Goal: Task Accomplishment & Management: Manage account settings

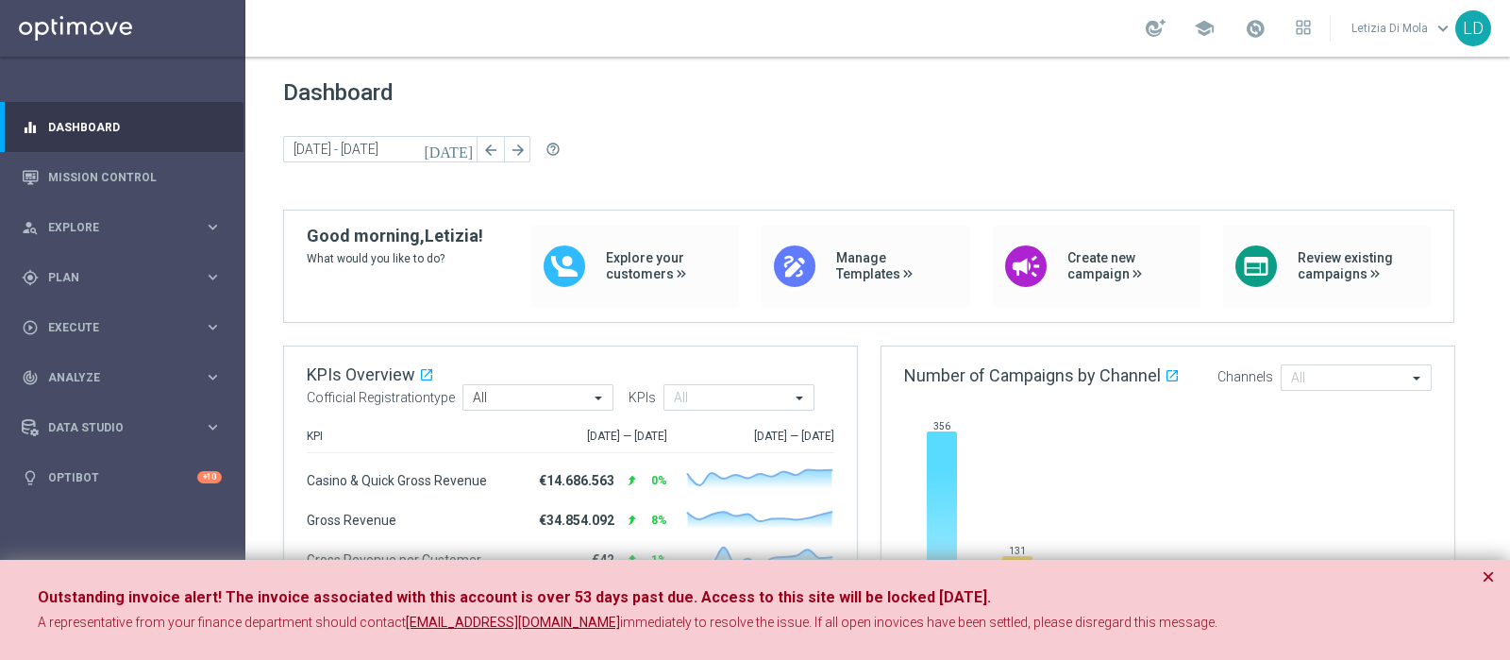
click at [1483, 567] on button "×" at bounding box center [1487, 576] width 13 height 23
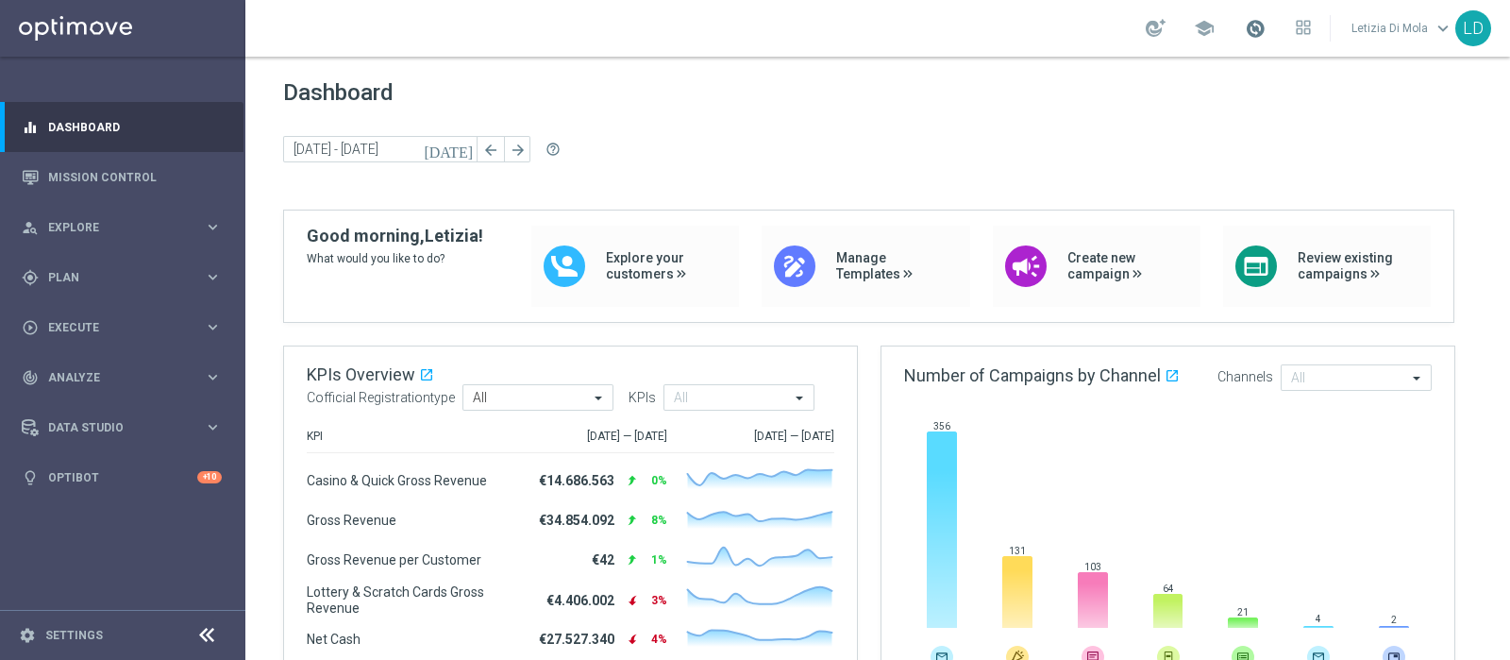
click at [1252, 26] on span at bounding box center [1255, 28] width 21 height 21
click at [89, 280] on span "Plan" at bounding box center [126, 277] width 156 height 11
click at [98, 319] on link "Target Groups" at bounding box center [122, 316] width 147 height 15
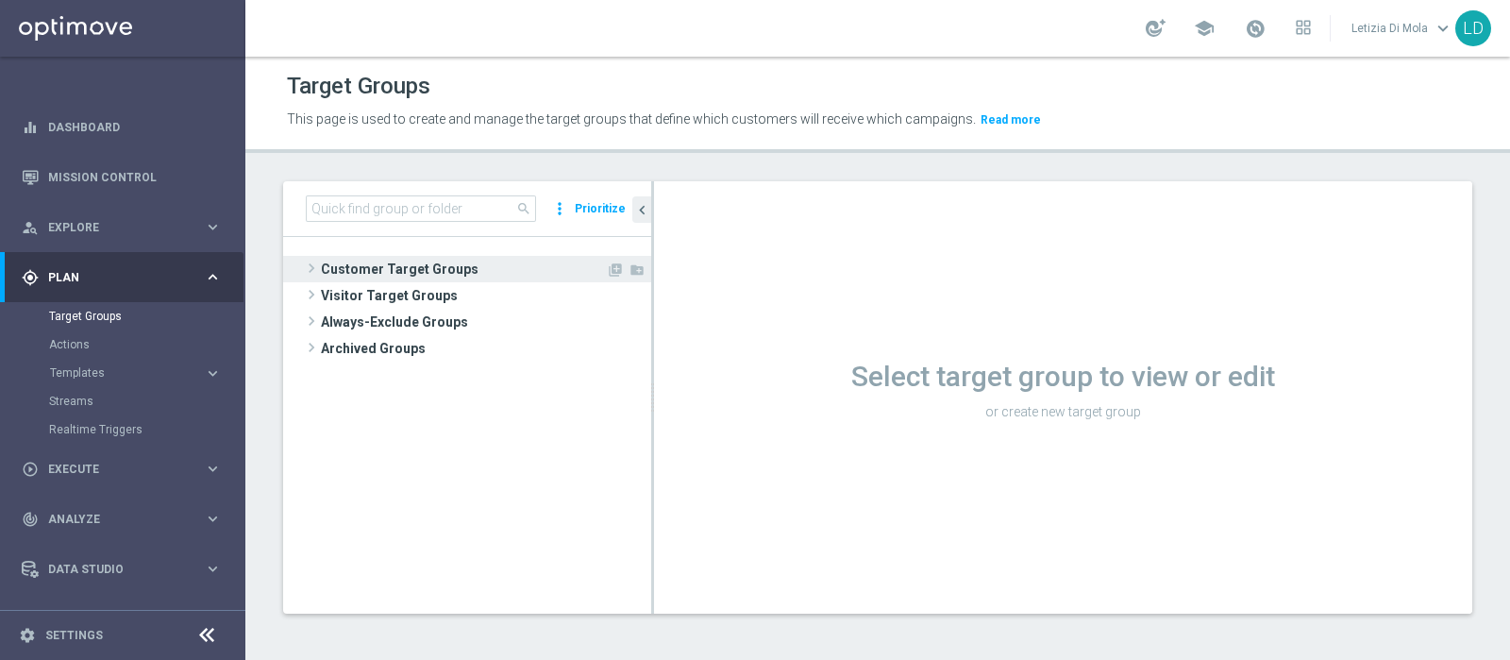
click at [359, 256] on span "Customer Target Groups" at bounding box center [463, 269] width 285 height 26
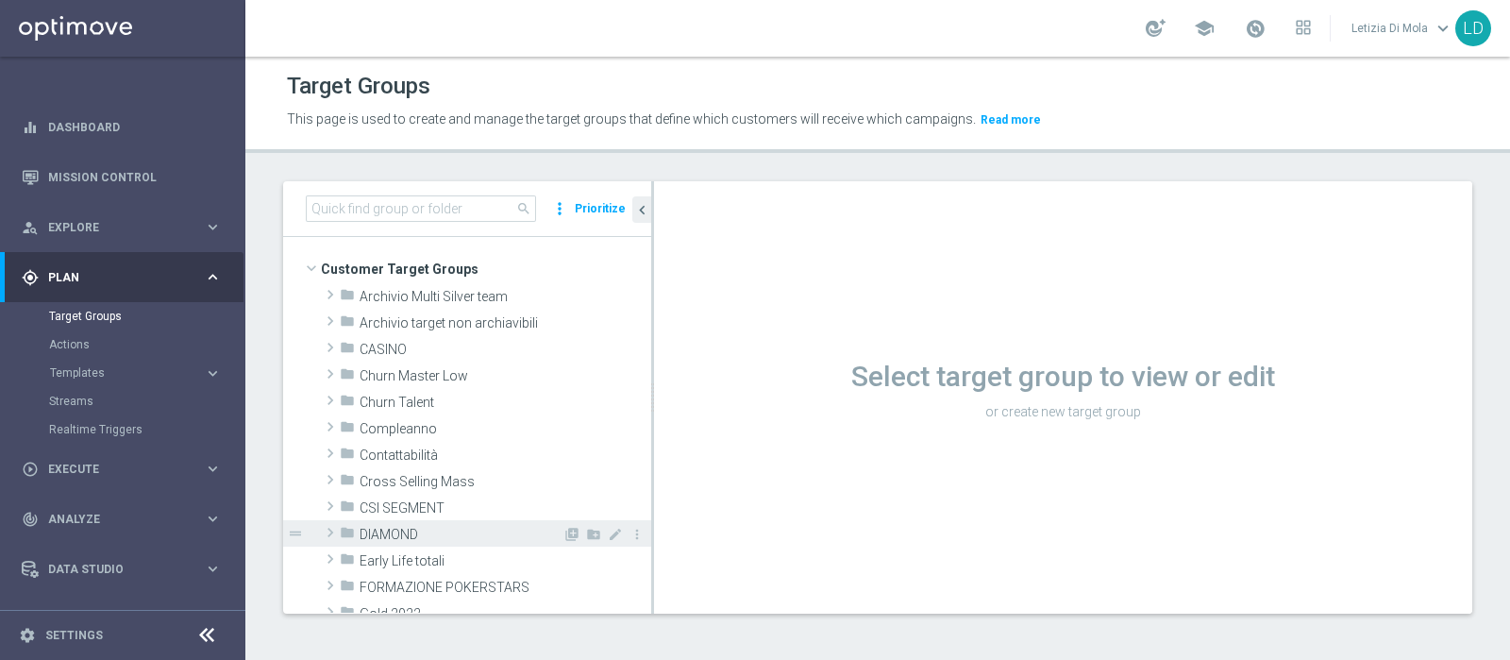
click at [398, 530] on span "DIAMOND" at bounding box center [460, 535] width 203 height 16
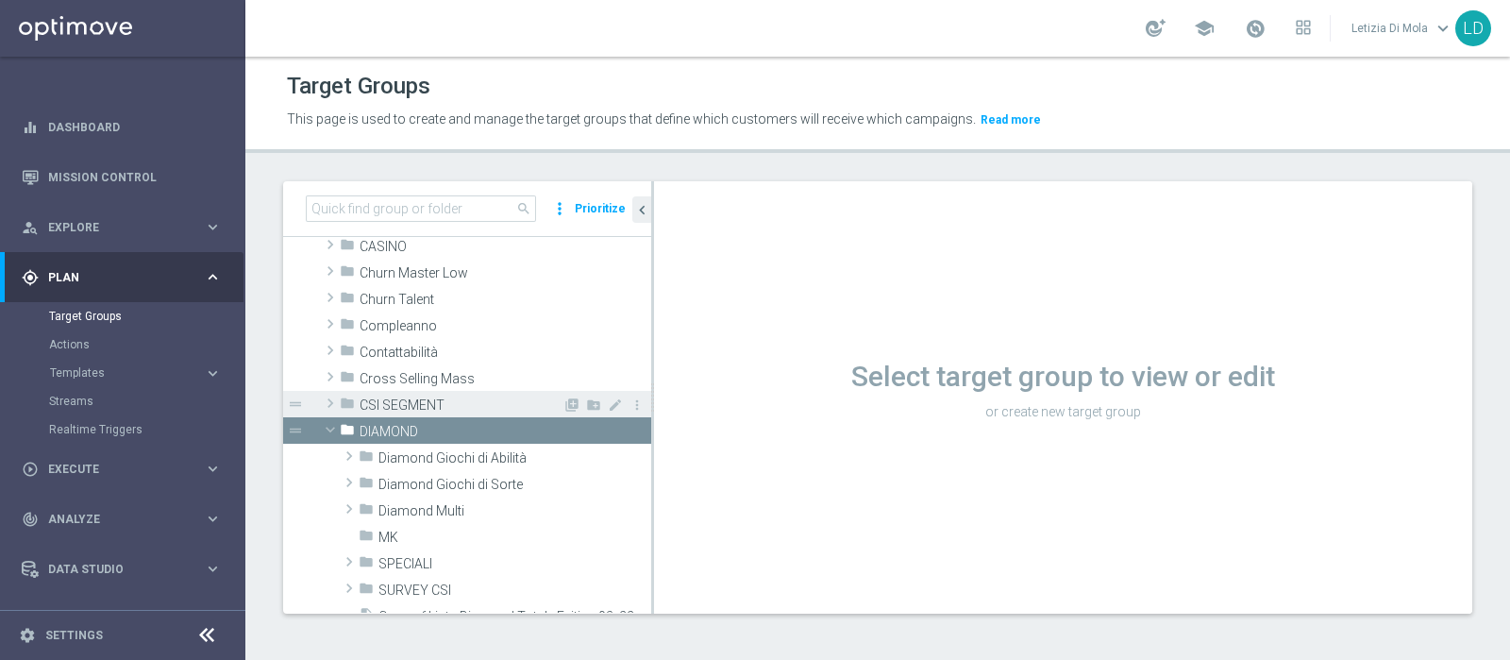
scroll to position [235, 0]
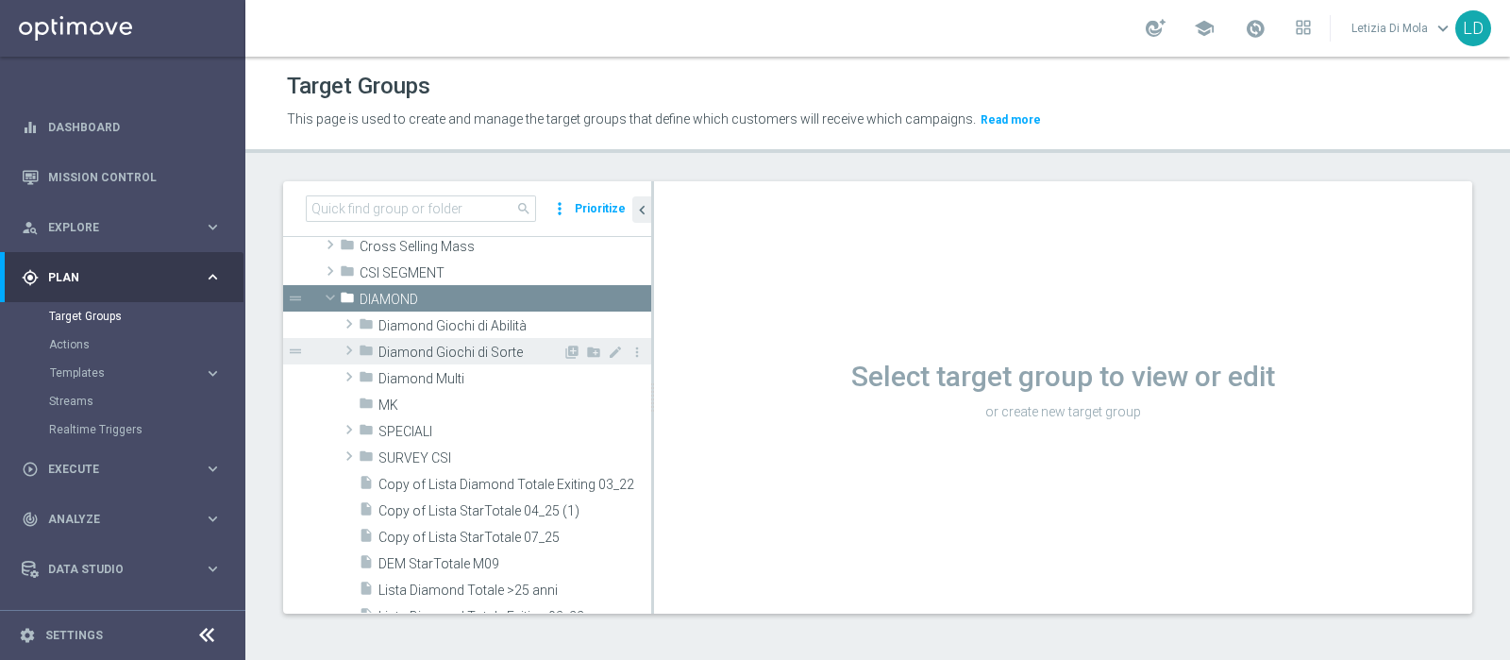
click at [435, 347] on span "Diamond Giochi di Sorte" at bounding box center [470, 352] width 184 height 16
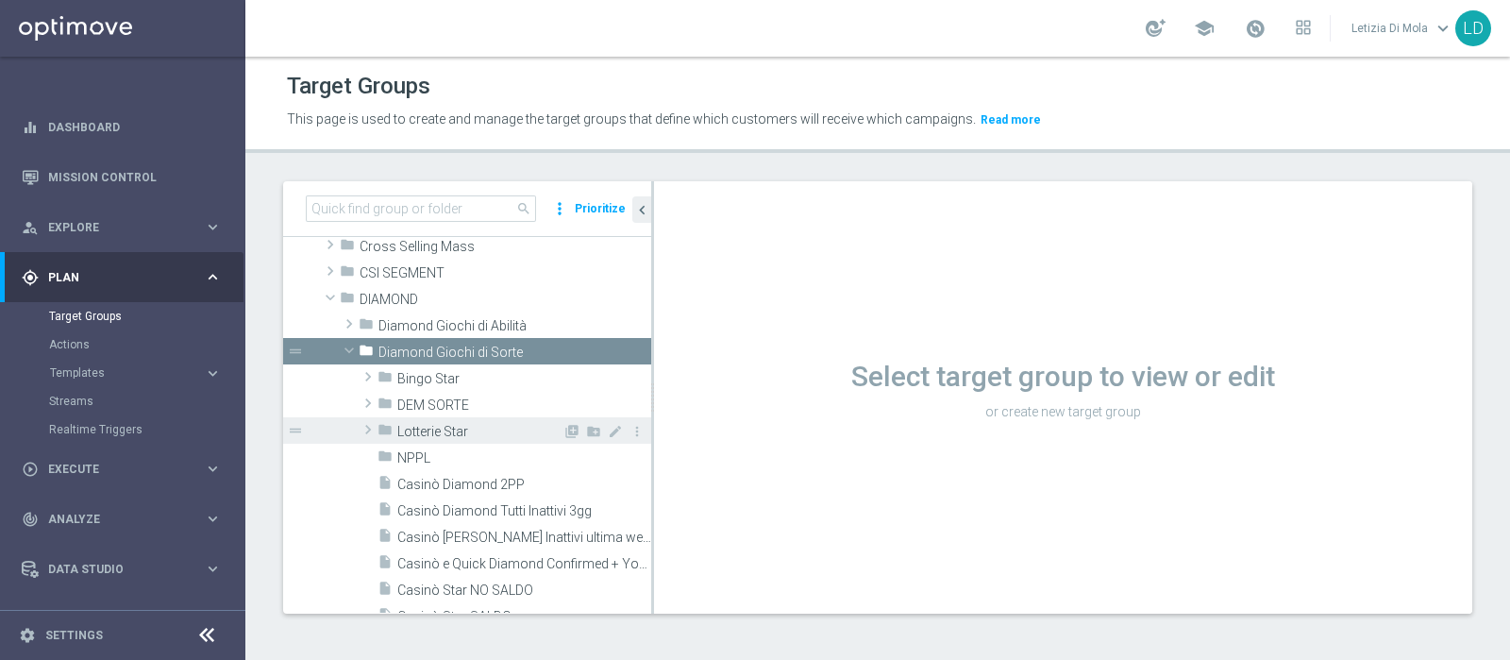
click at [485, 434] on span "Lotterie Star" at bounding box center [479, 432] width 165 height 16
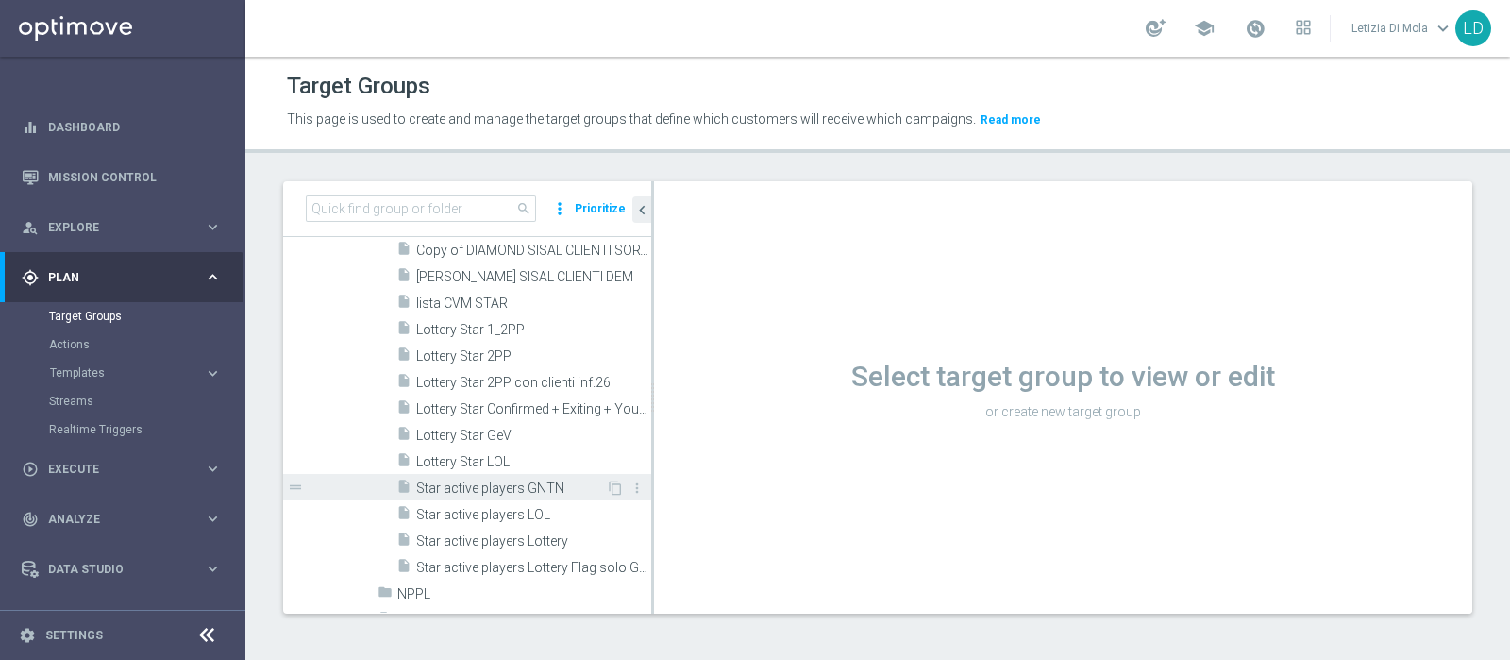
scroll to position [471, 0]
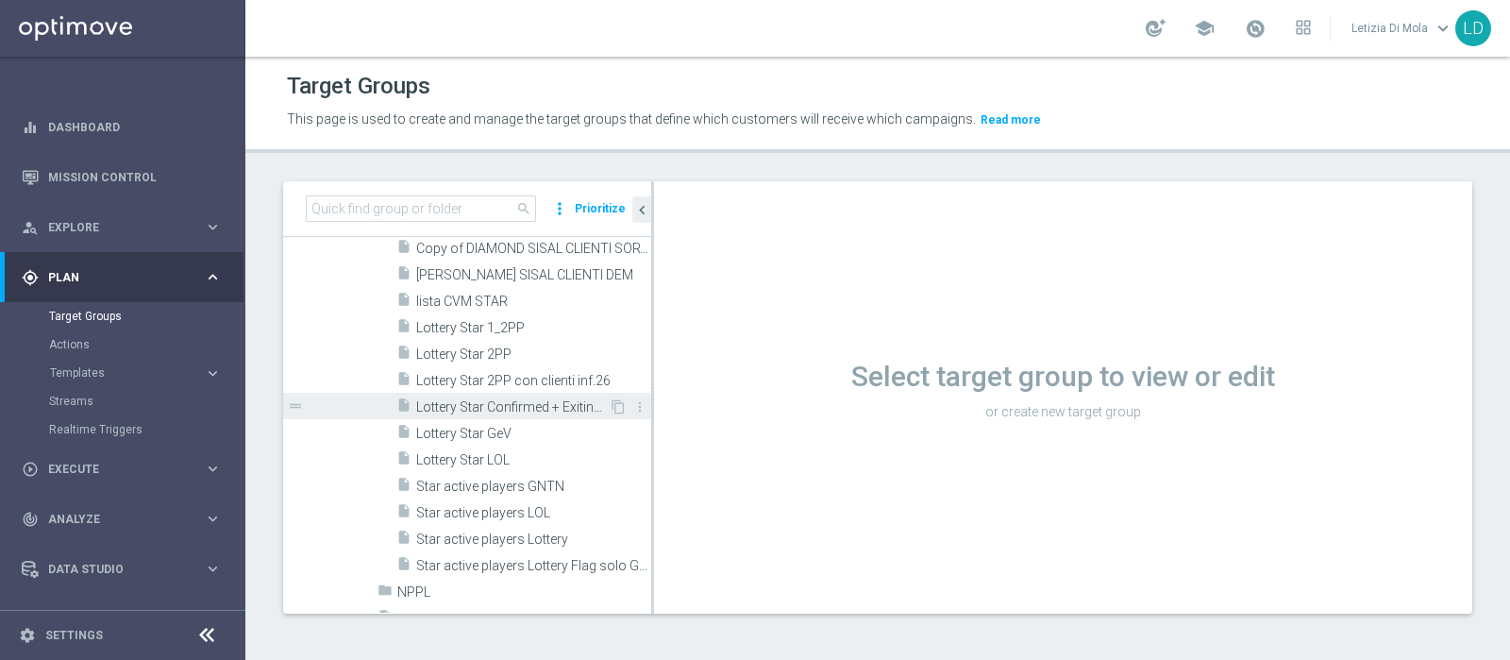
click at [533, 403] on span "Lottery Star Confirmed + Exiting + Young" at bounding box center [512, 407] width 192 height 16
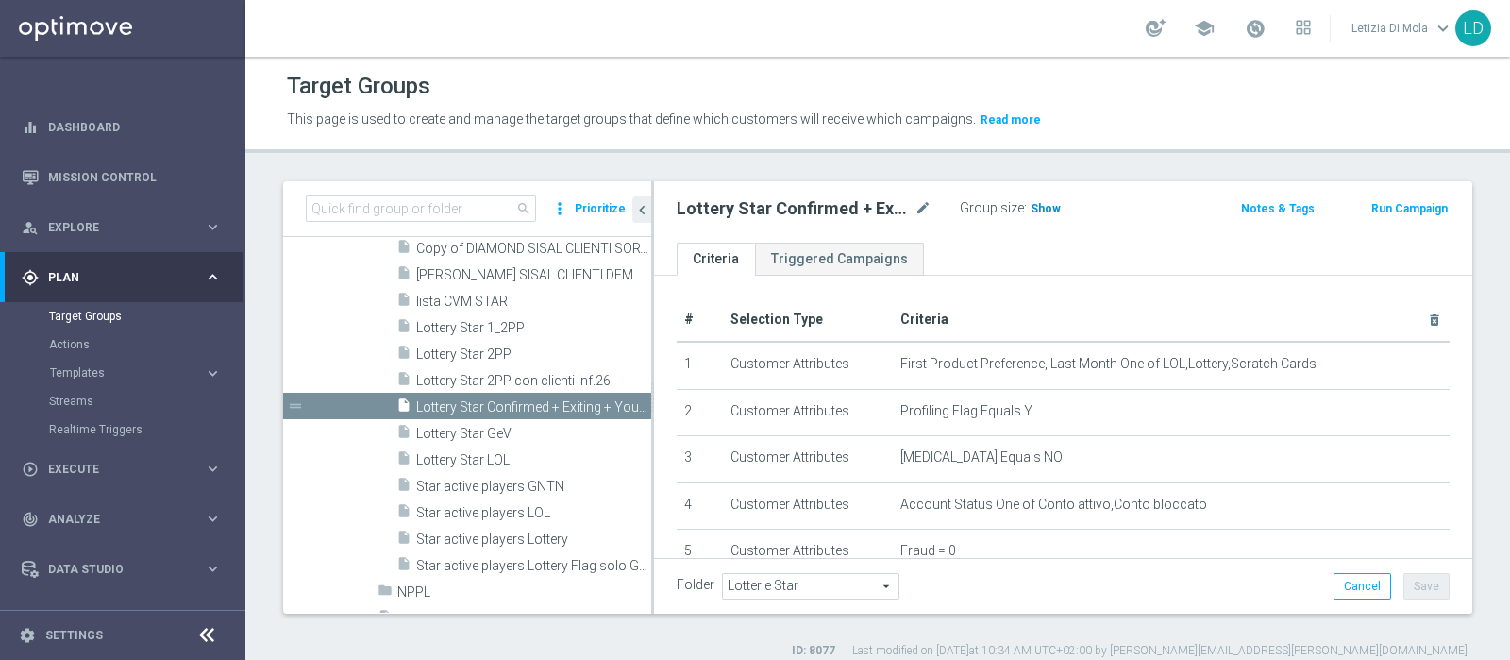
click at [1042, 205] on span "Show" at bounding box center [1045, 208] width 30 height 13
click at [1044, 205] on span "115" at bounding box center [1043, 211] width 24 height 18
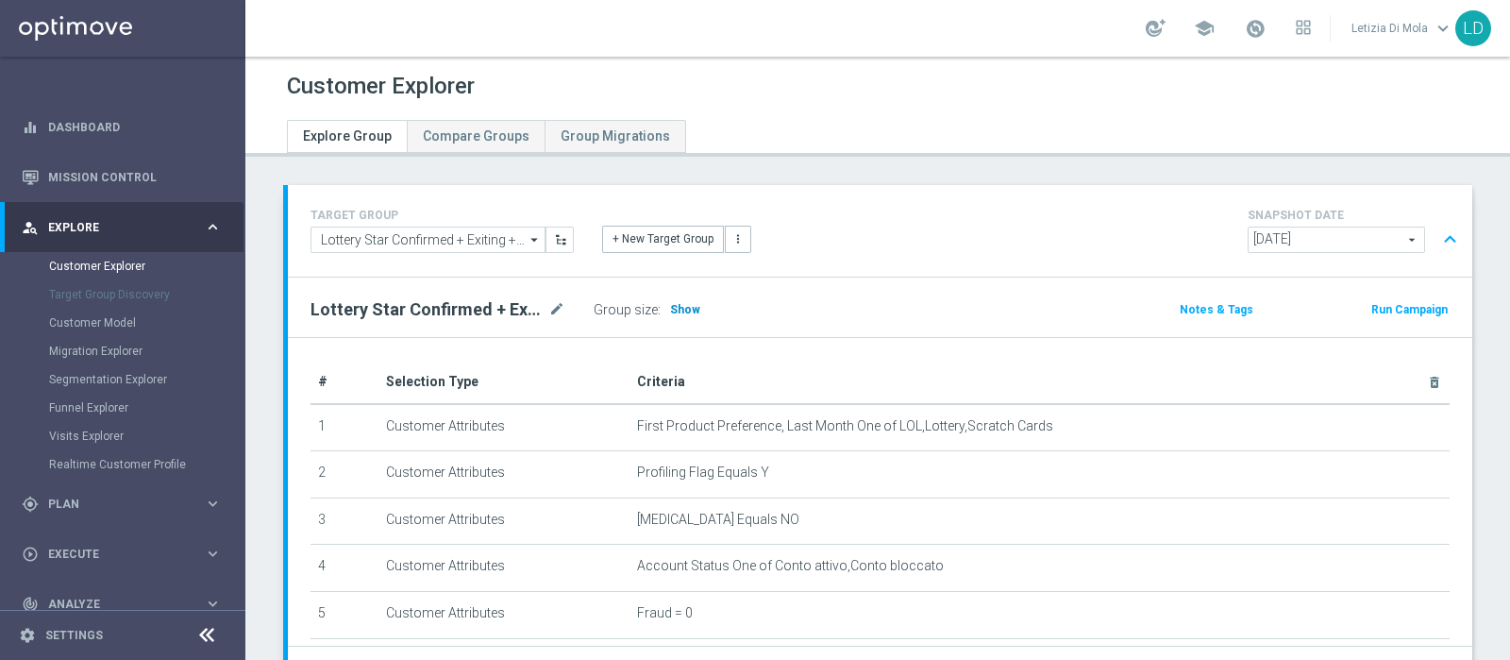
click at [685, 313] on span "Show" at bounding box center [685, 309] width 30 height 13
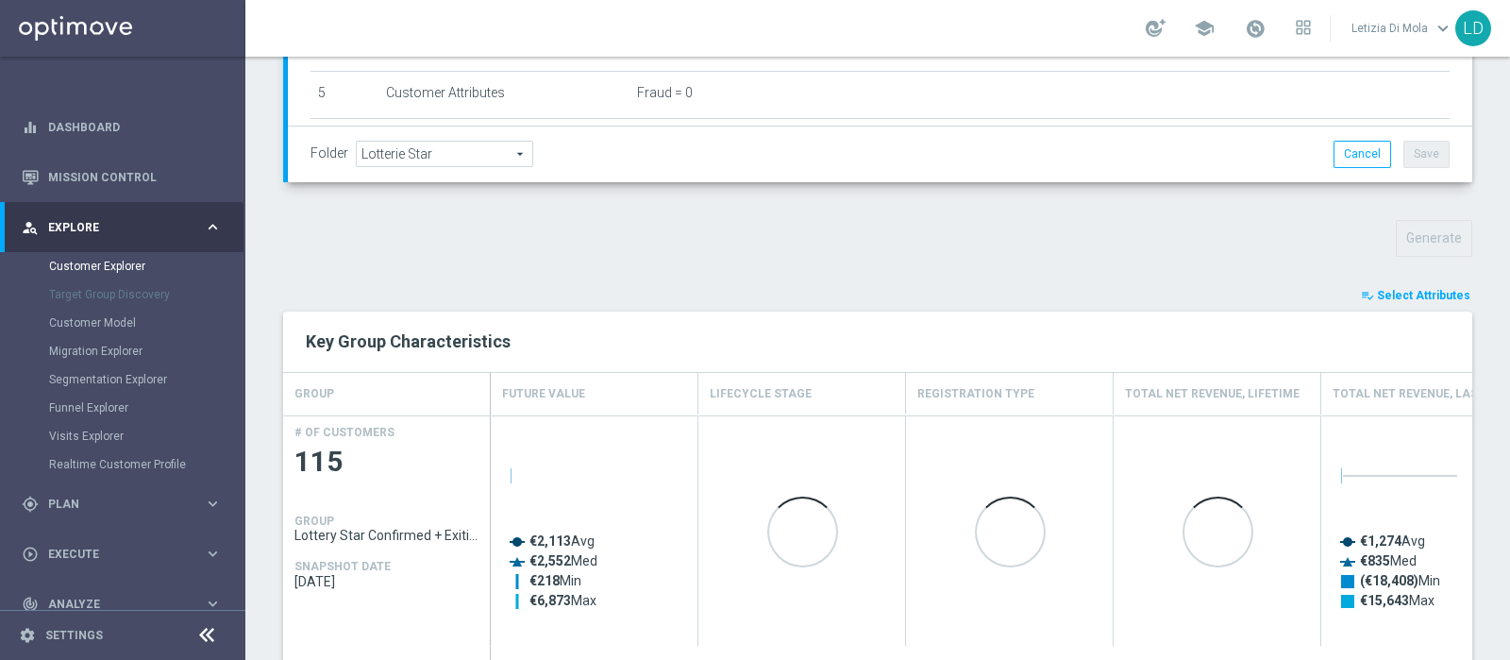
scroll to position [524, 0]
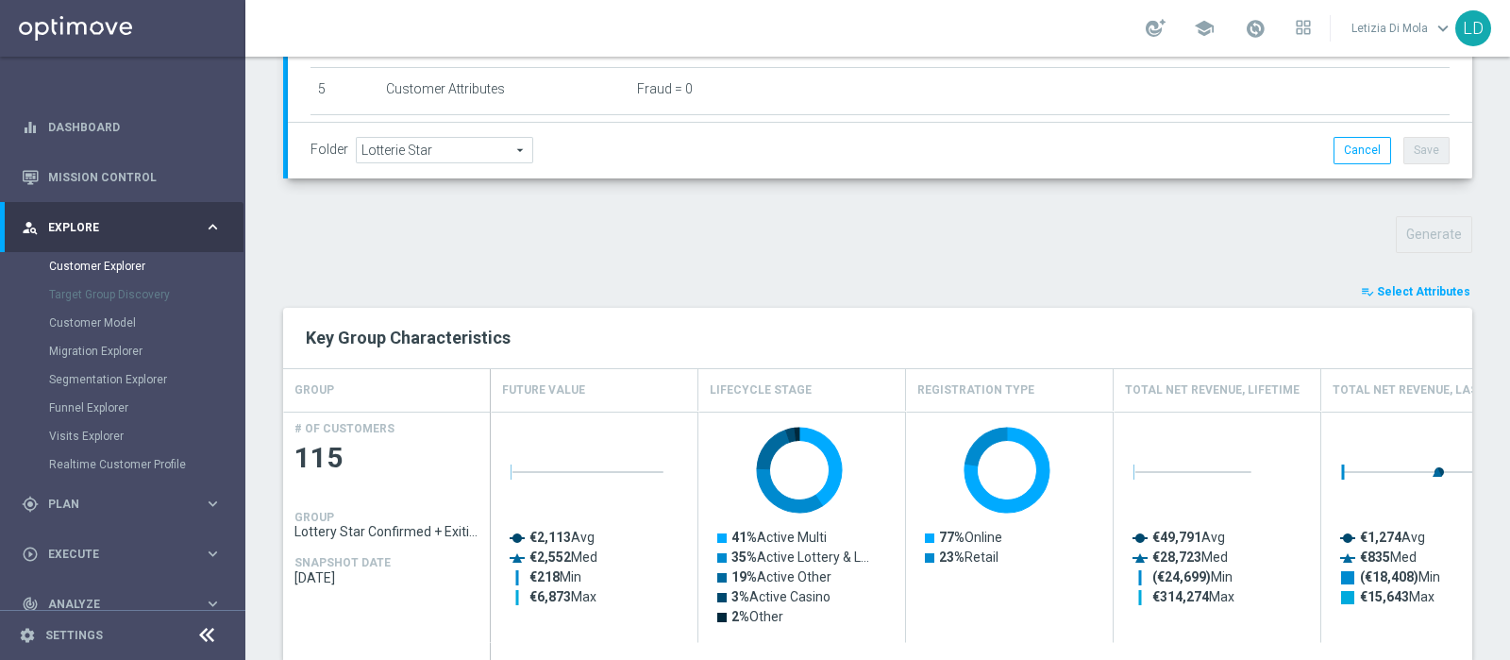
click at [1387, 281] on button "playlist_add_check Select Attributes" at bounding box center [1415, 291] width 113 height 21
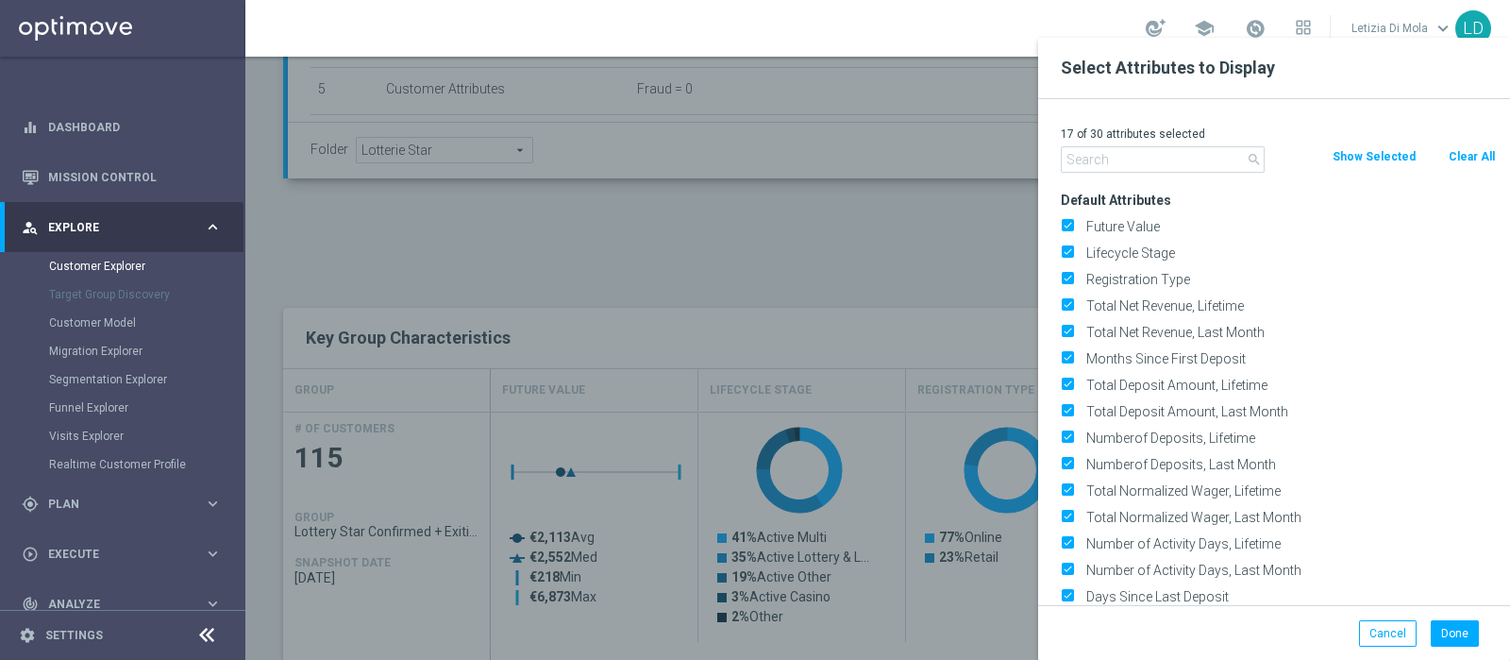
click at [1159, 153] on input "text" at bounding box center [1163, 159] width 204 height 26
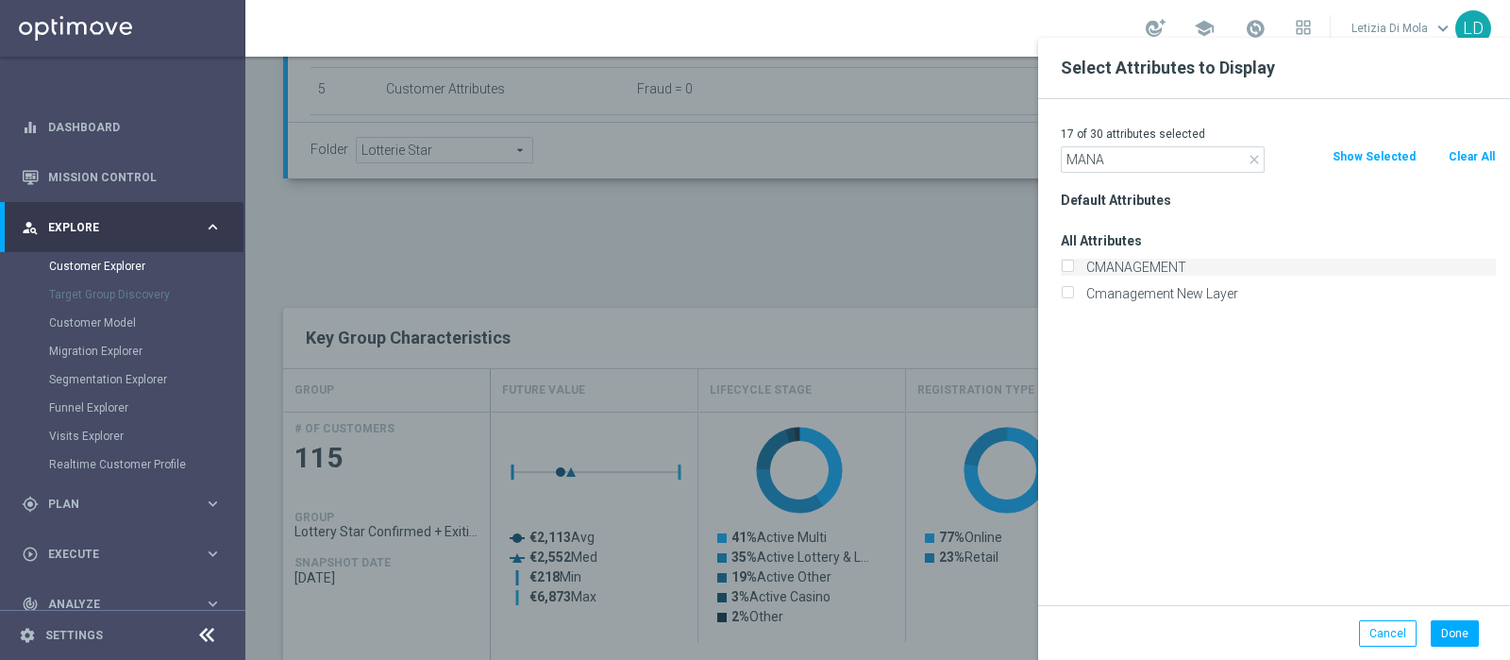
type input "MANA"
click at [1184, 269] on label "CMANAGEMENT" at bounding box center [1287, 267] width 416 height 17
click at [1073, 269] on input "CMANAGEMENT" at bounding box center [1067, 269] width 12 height 12
checkbox input "true"
click at [1470, 630] on button "Done" at bounding box center [1454, 633] width 48 height 26
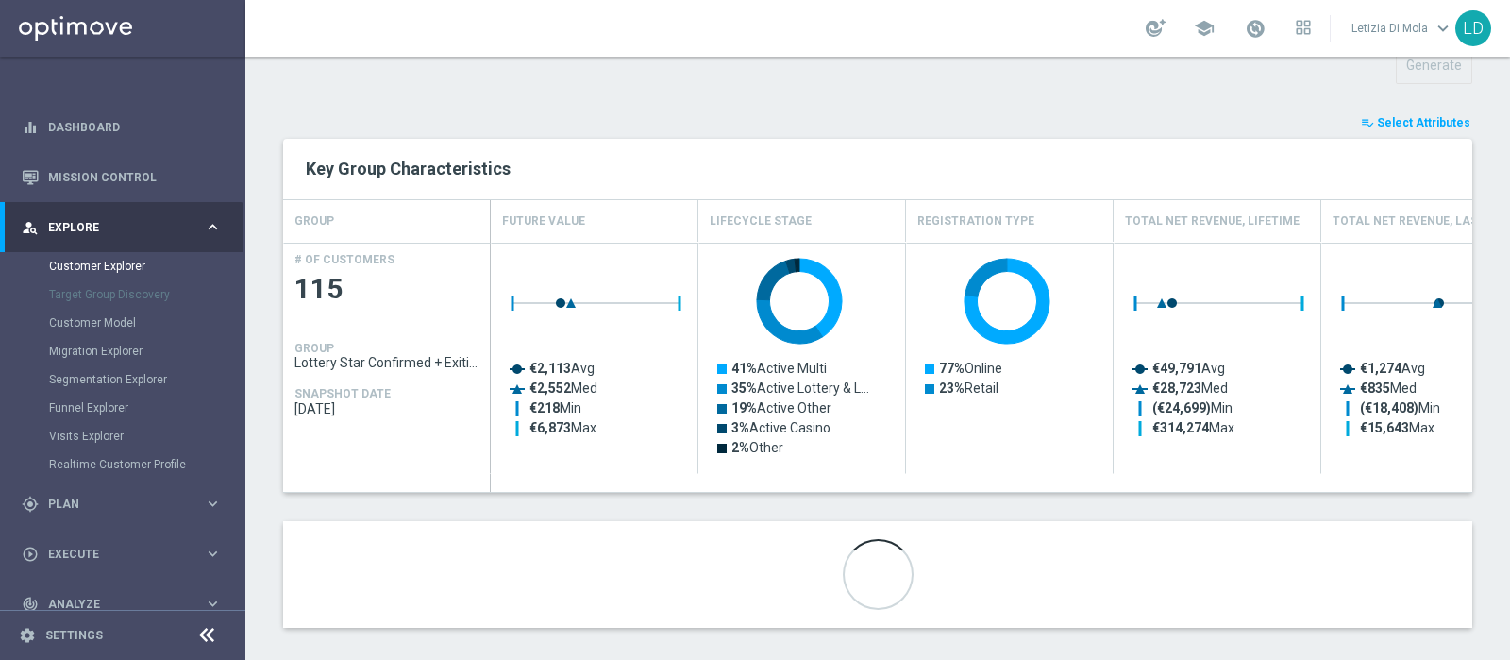
scroll to position [705, 0]
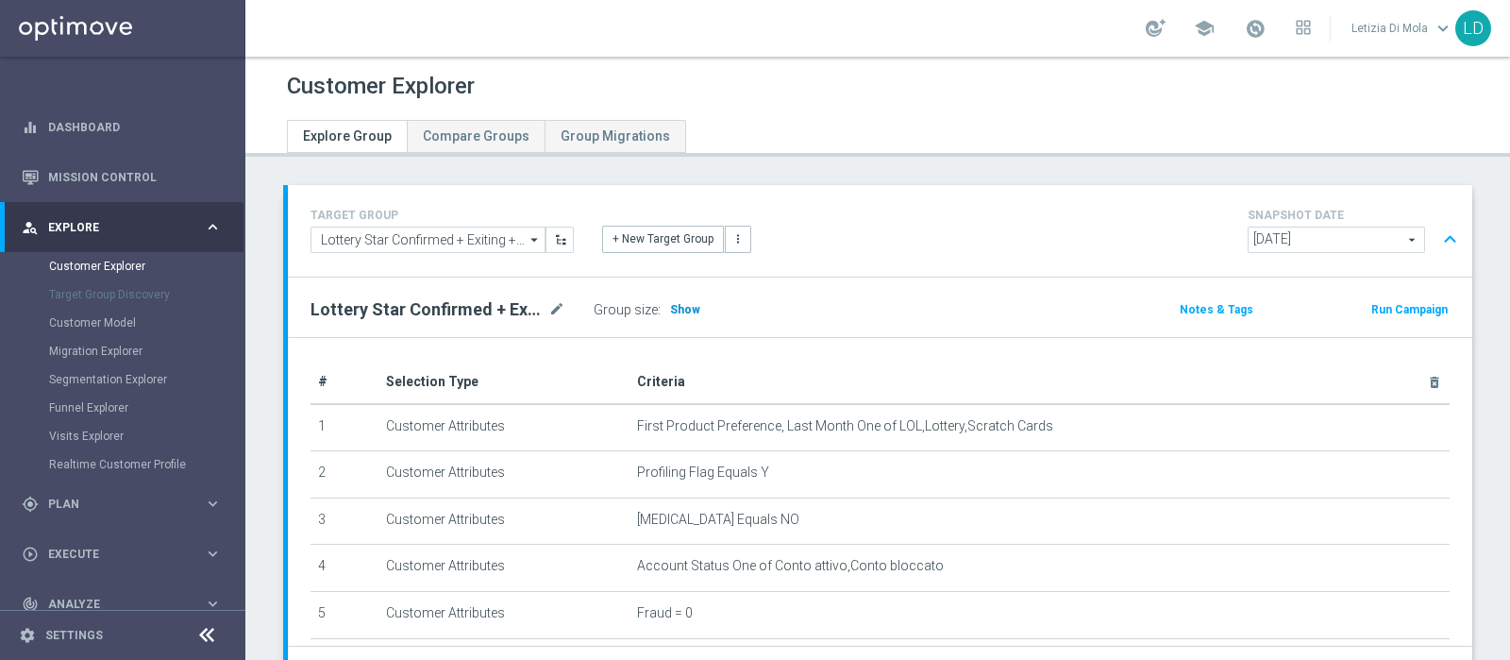
click at [677, 307] on span "Show" at bounding box center [685, 309] width 30 height 13
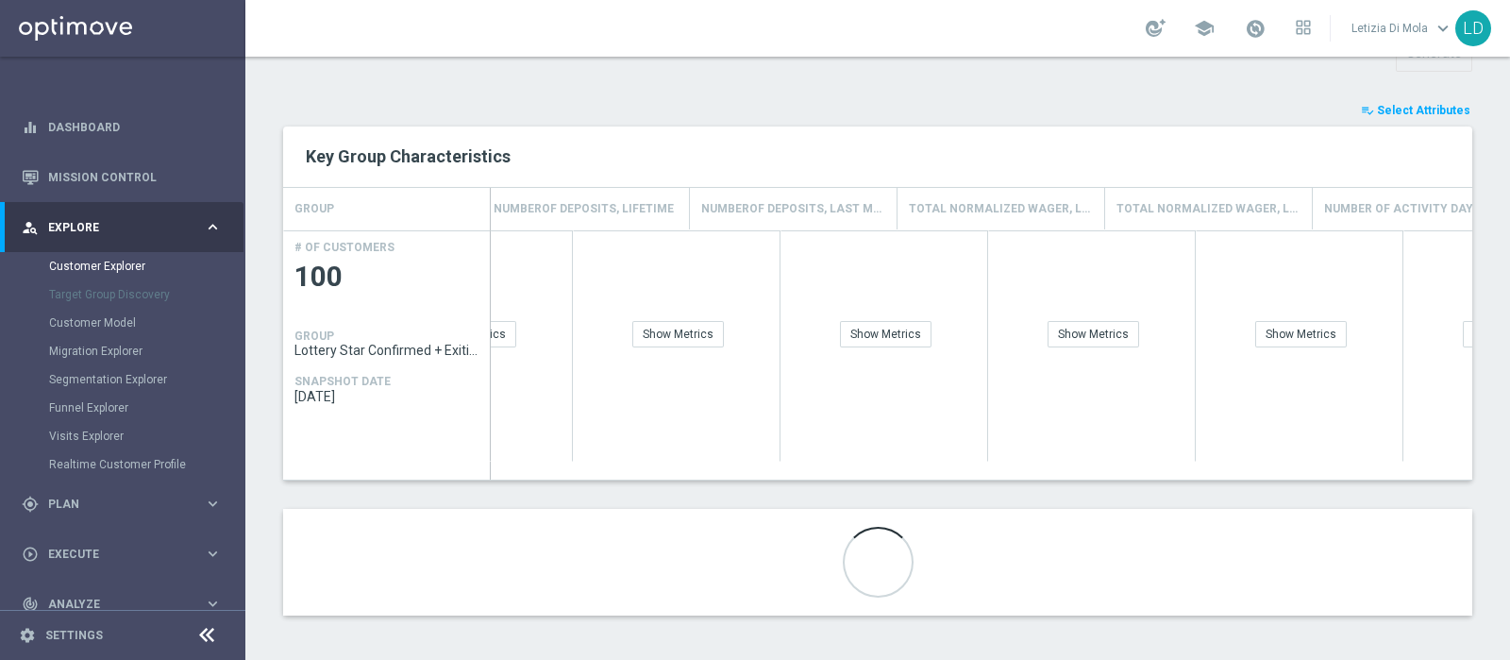
scroll to position [0, 2773]
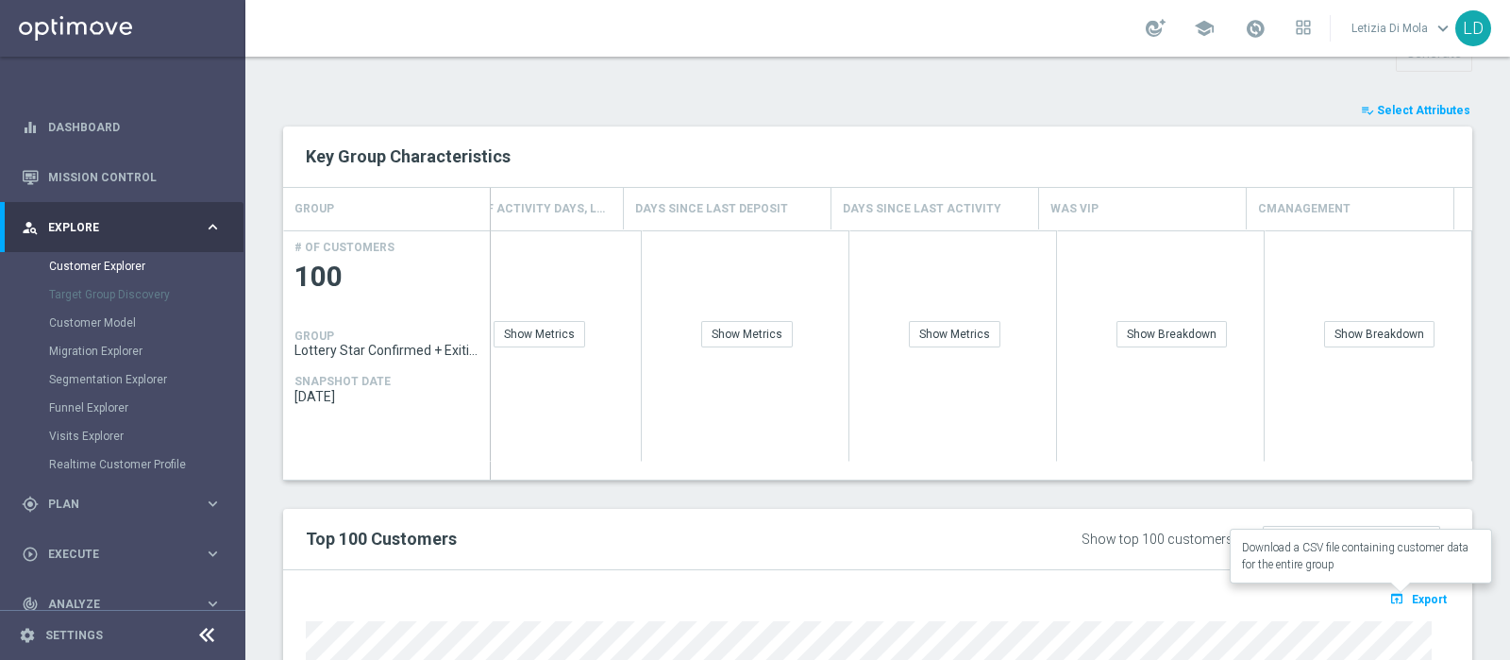
click at [1416, 594] on span "Export" at bounding box center [1429, 599] width 35 height 13
